Goal: Task Accomplishment & Management: Complete application form

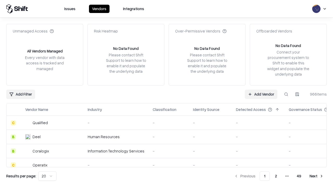
click at [261, 94] on link "Add Vendor" at bounding box center [261, 94] width 33 height 9
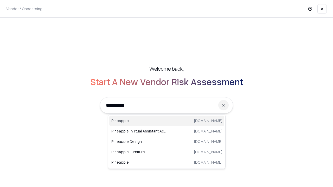
click at [167, 121] on div "Pineapple [DOMAIN_NAME]" at bounding box center [166, 121] width 115 height 10
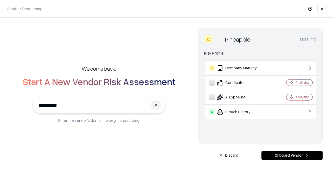
type input "*********"
click at [292, 156] on button "Onboard Vendor" at bounding box center [292, 155] width 61 height 9
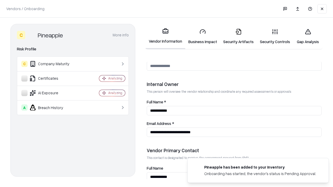
scroll to position [270, 0]
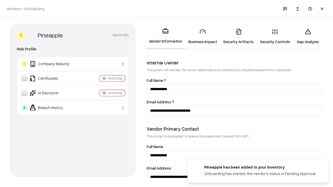
click at [203, 36] on link "Business Impact" at bounding box center [202, 36] width 35 height 24
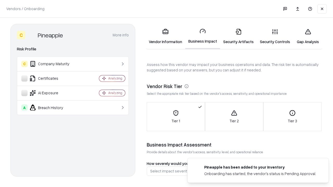
click at [308, 36] on link "Gap Analysis" at bounding box center [307, 36] width 29 height 24
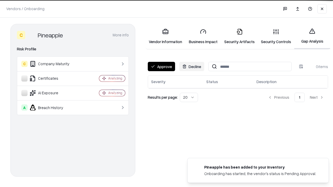
click at [161, 67] on button "Approve" at bounding box center [161, 66] width 27 height 9
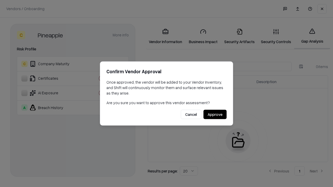
click at [215, 115] on button "Approve" at bounding box center [215, 114] width 23 height 9
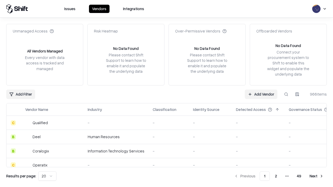
type input "*********"
click at [261, 94] on link "Add Vendor" at bounding box center [261, 94] width 33 height 9
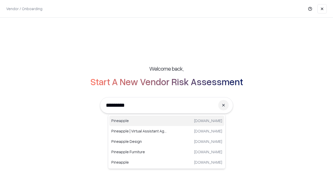
click at [167, 121] on div "Pineapple [DOMAIN_NAME]" at bounding box center [166, 121] width 115 height 10
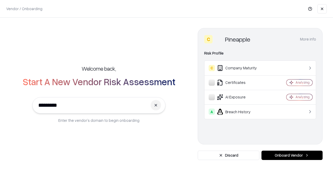
type input "*********"
click at [292, 156] on button "Onboard Vendor" at bounding box center [292, 155] width 61 height 9
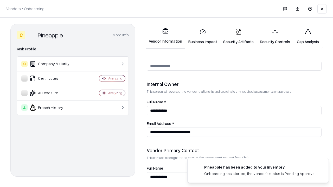
scroll to position [270, 0]
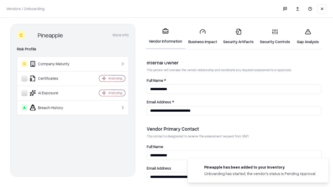
click at [308, 36] on link "Gap Analysis" at bounding box center [307, 36] width 29 height 24
